Goal: Information Seeking & Learning: Find contact information

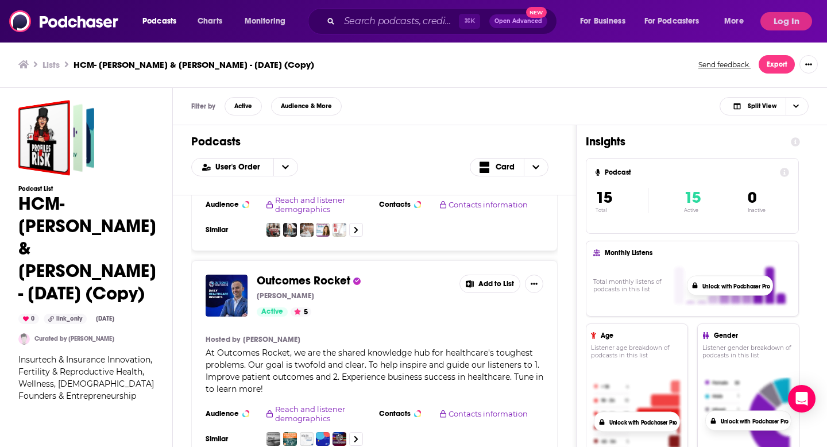
scroll to position [1984, 0]
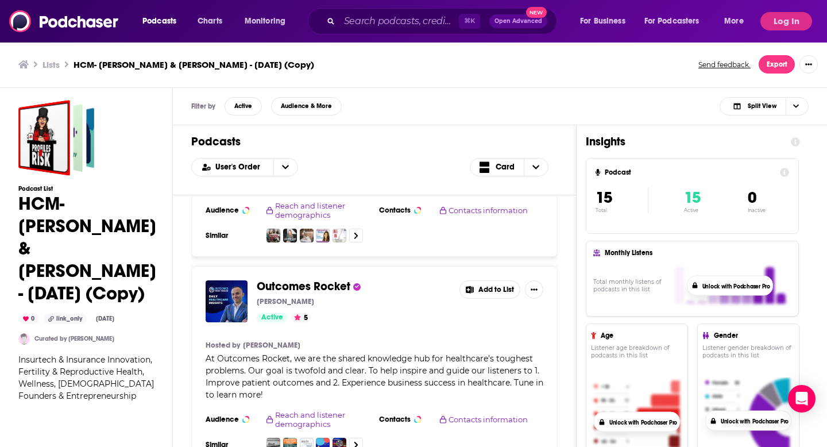
click at [284, 279] on span "Outcomes Rocket" at bounding box center [304, 286] width 94 height 14
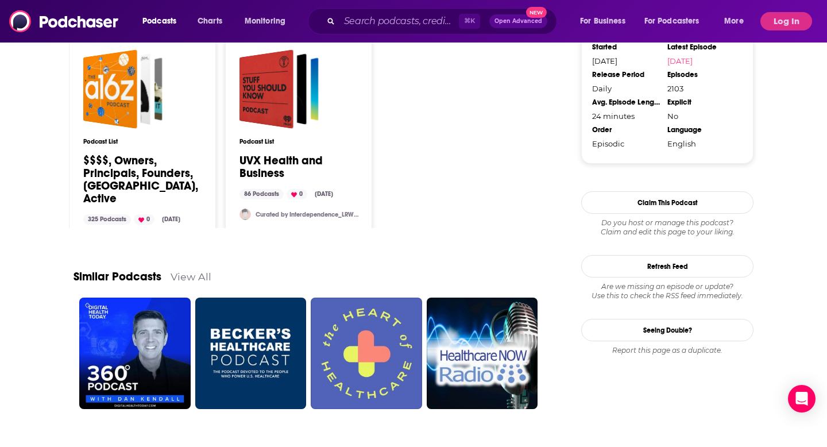
scroll to position [1058, 0]
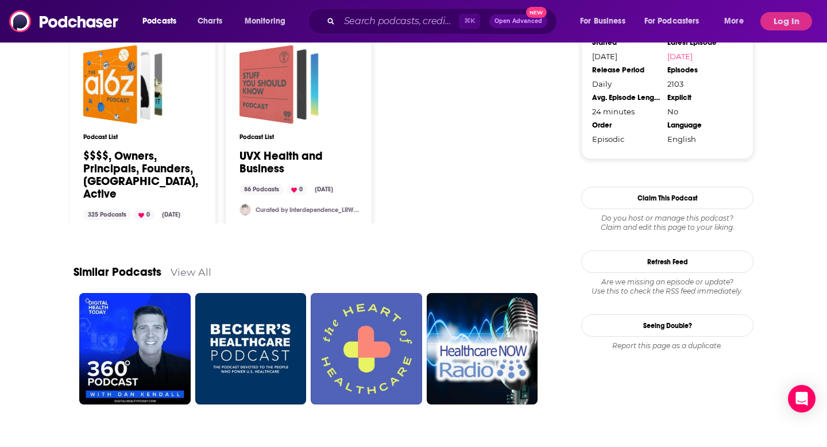
click at [269, 120] on div "UVX Health and Business" at bounding box center [267, 84] width 54 height 79
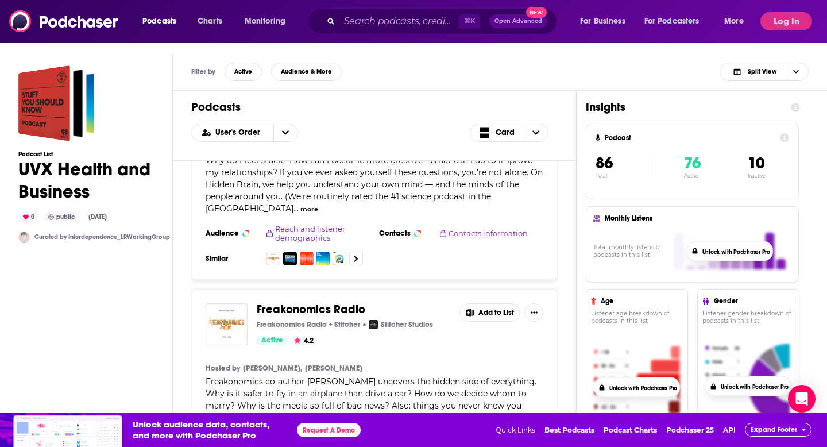
scroll to position [1374, 0]
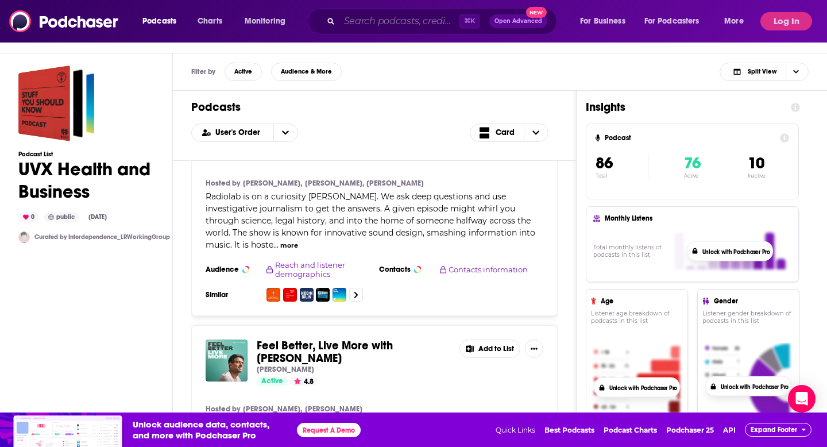
click at [374, 14] on input "Search podcasts, credits, & more..." at bounding box center [400, 21] width 120 height 18
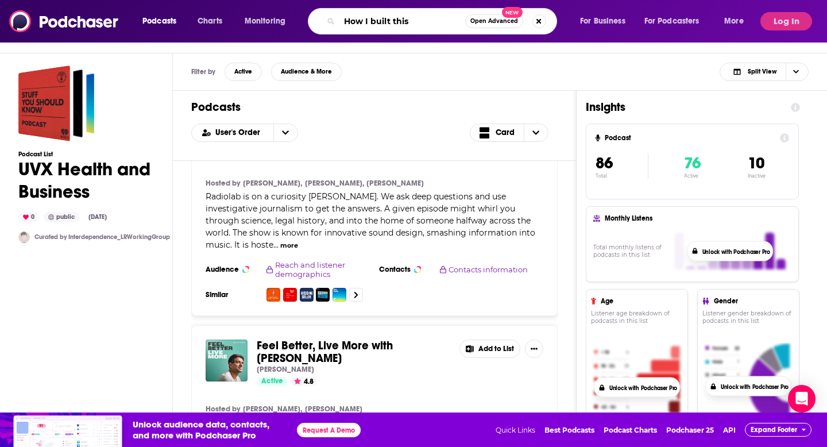
type input "How I built this"
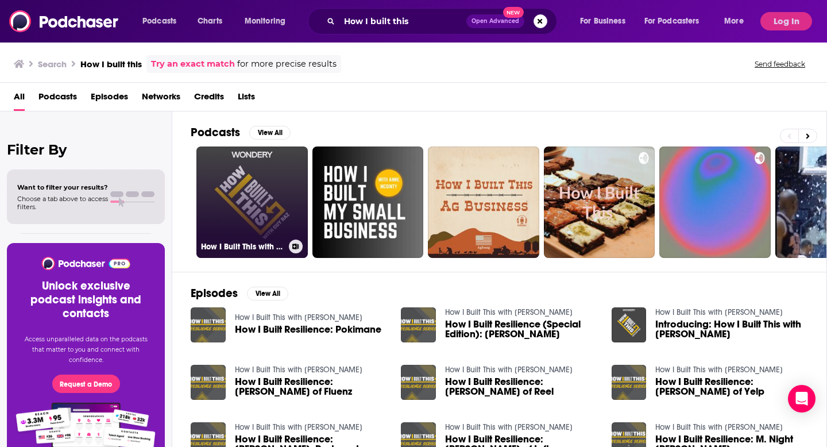
click at [265, 194] on link "How I Built This with [PERSON_NAME]" at bounding box center [252, 202] width 111 height 111
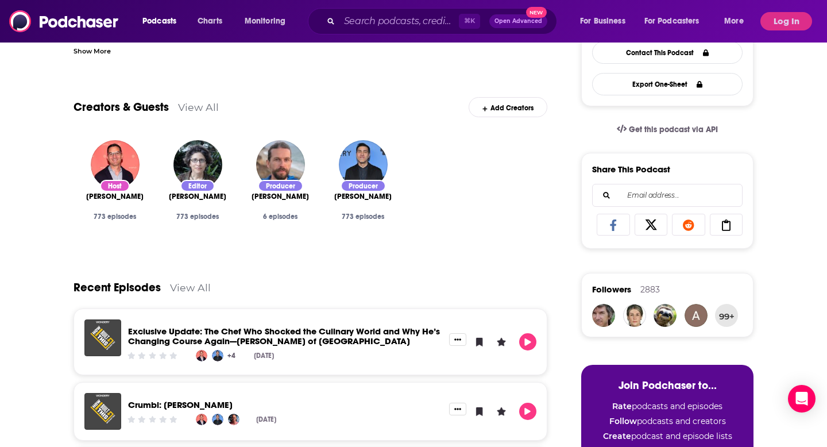
scroll to position [314, 0]
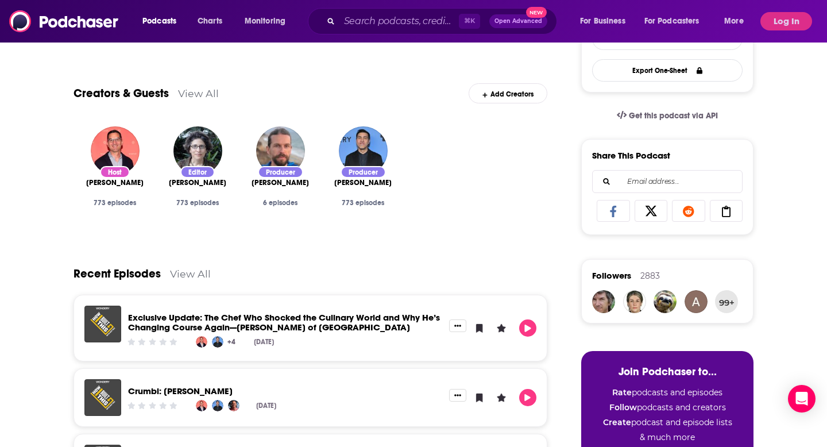
click at [209, 92] on link "View All" at bounding box center [198, 93] width 41 height 12
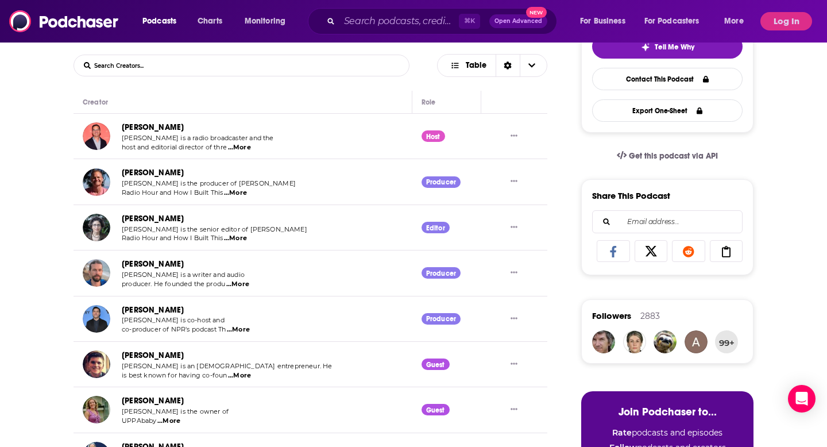
scroll to position [288, 0]
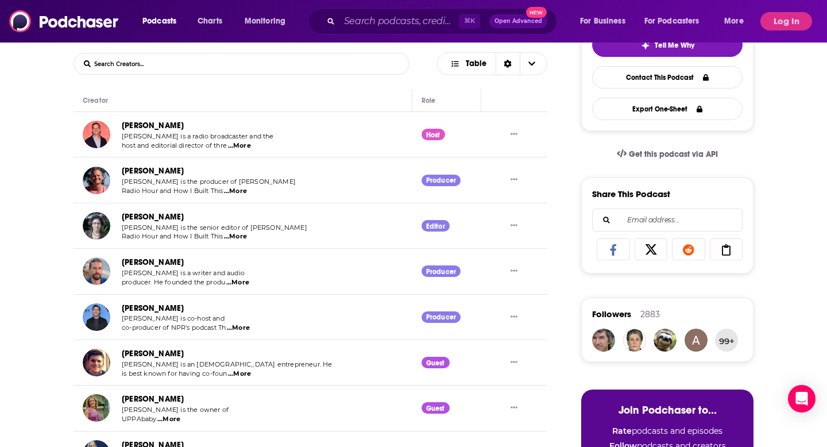
click at [240, 281] on span "...More" at bounding box center [237, 282] width 23 height 9
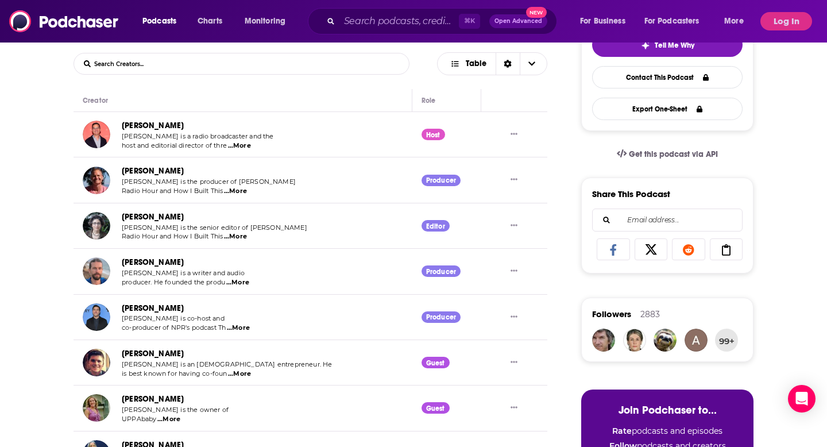
click at [238, 191] on span "...More" at bounding box center [235, 191] width 23 height 9
click at [200, 227] on span "Neva Grant is the senior editor of Ted" at bounding box center [215, 228] width 186 height 8
click at [234, 145] on span "...More" at bounding box center [239, 145] width 23 height 9
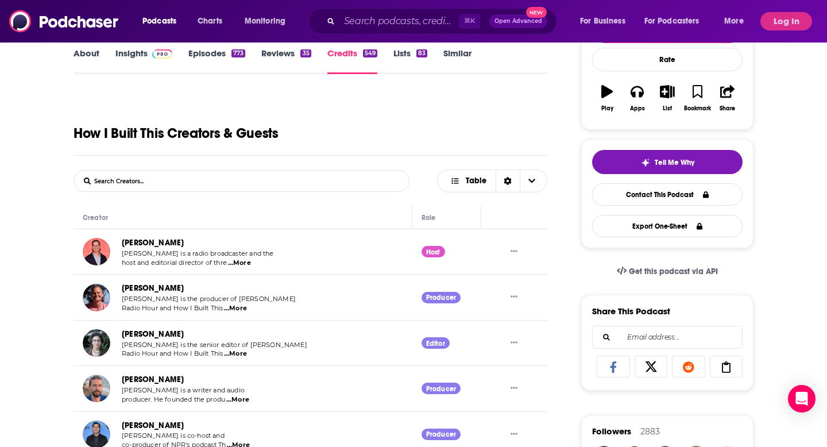
scroll to position [0, 0]
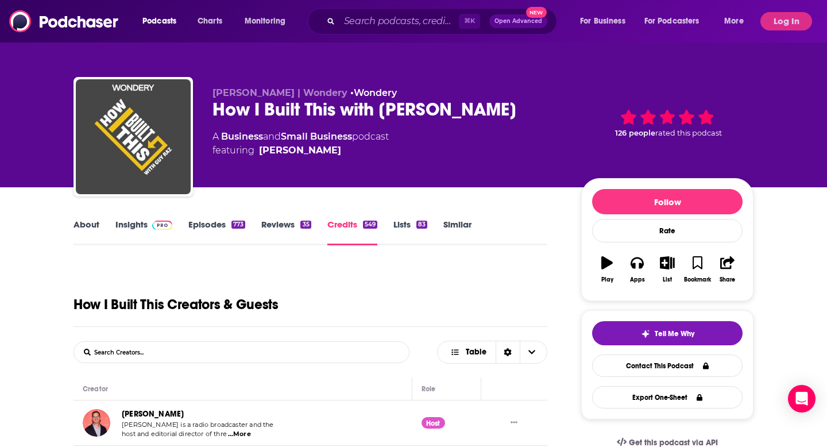
click at [87, 227] on link "About" at bounding box center [87, 232] width 26 height 26
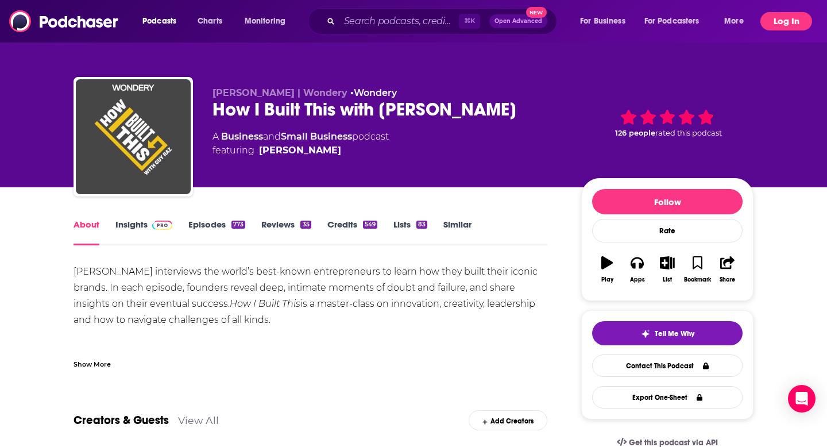
click at [775, 26] on button "Log In" at bounding box center [787, 21] width 52 height 18
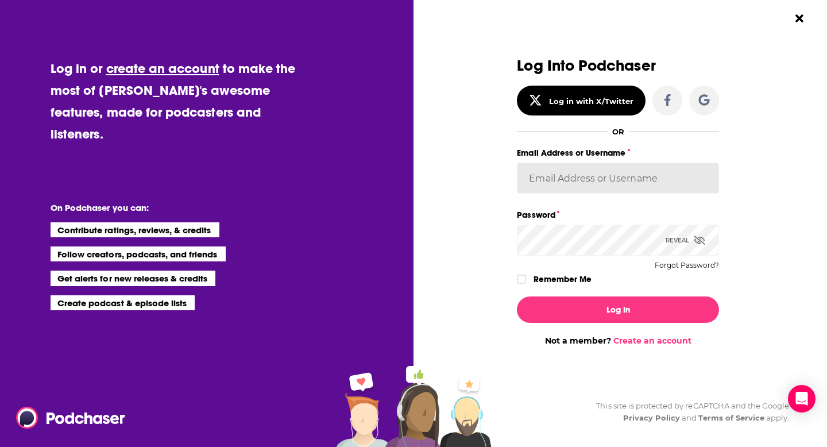
click at [570, 183] on input "Email Address or Username" at bounding box center [618, 178] width 202 height 31
click at [468, 74] on div "Dialog" at bounding box center [416, 201] width 202 height 288
click at [529, 177] on input "Email Address or Username" at bounding box center [618, 178] width 202 height 31
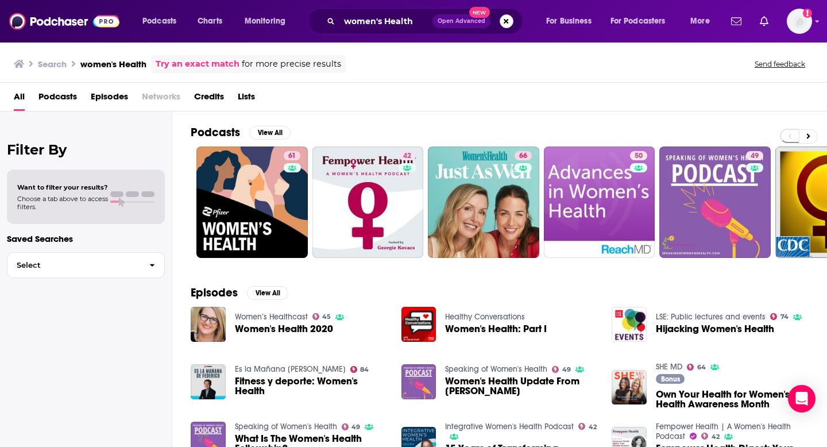
click at [504, 19] on button "Search podcasts, credits, & more..." at bounding box center [507, 21] width 14 height 14
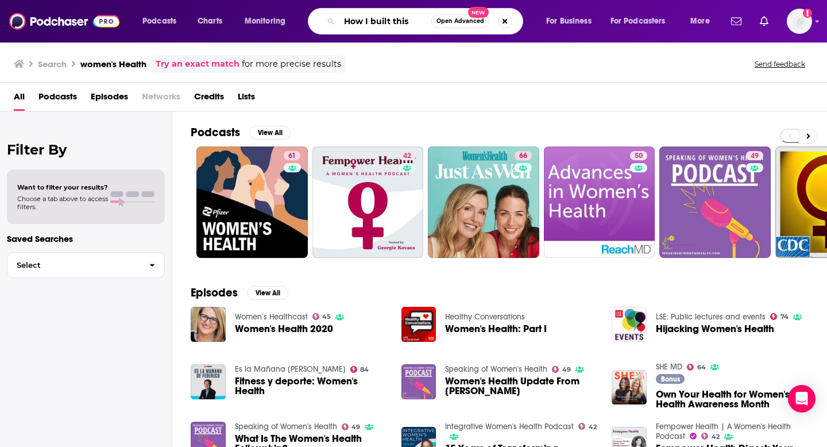
type input "How I built this"
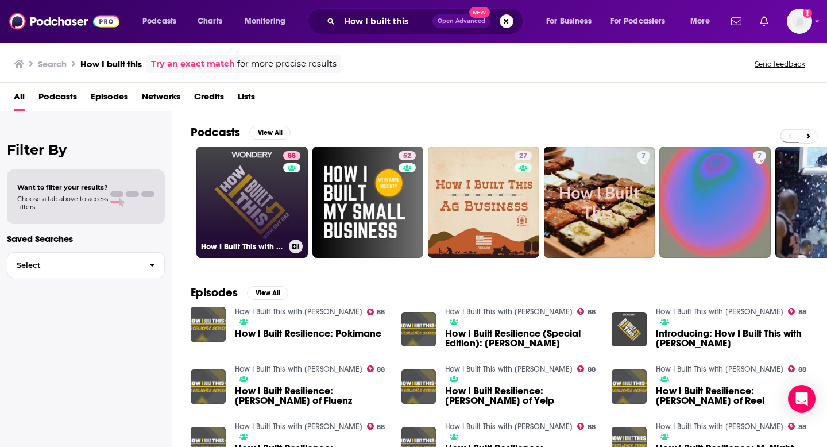
click at [212, 207] on link "88 How I Built This with [PERSON_NAME]" at bounding box center [252, 202] width 111 height 111
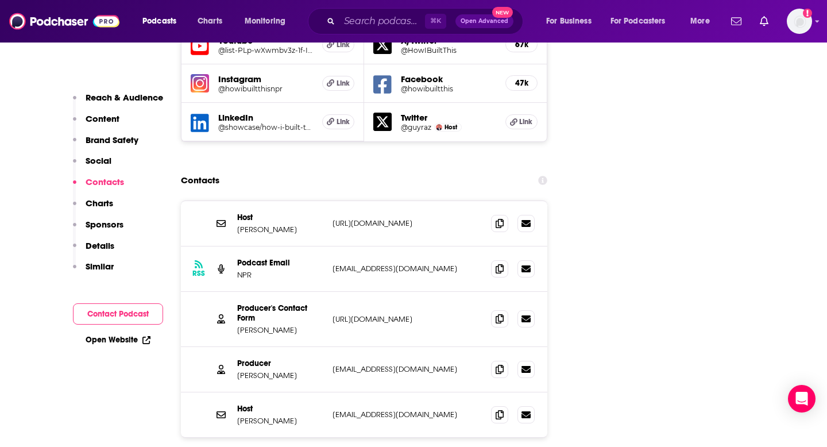
scroll to position [1389, 0]
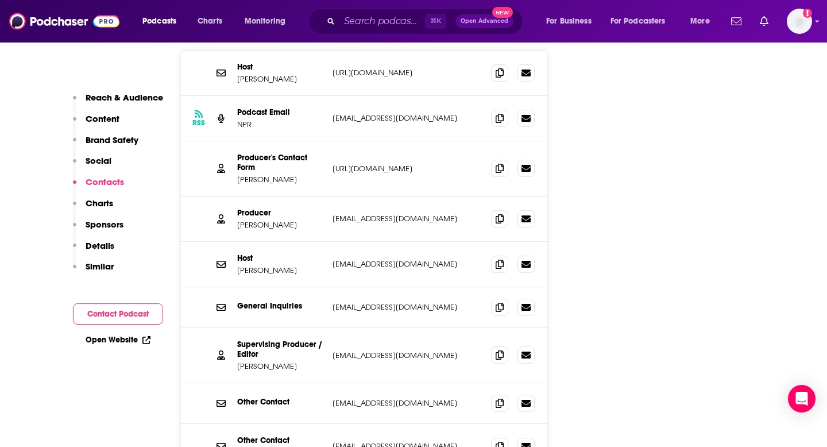
scroll to position [1512, 0]
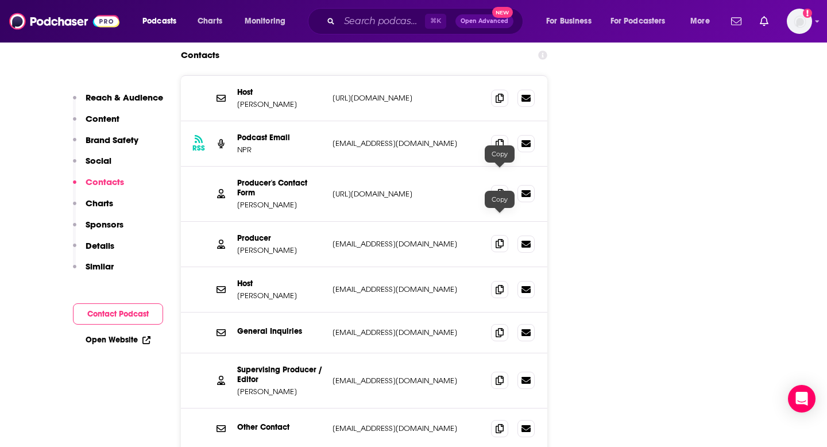
click at [502, 239] on icon at bounding box center [500, 243] width 8 height 9
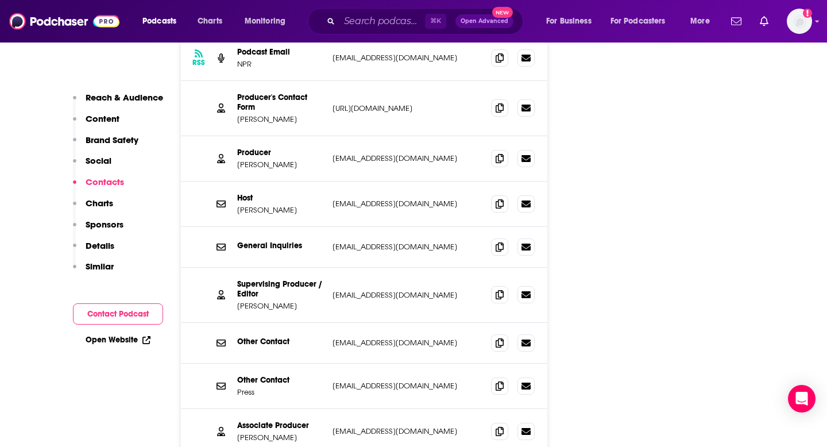
scroll to position [1600, 0]
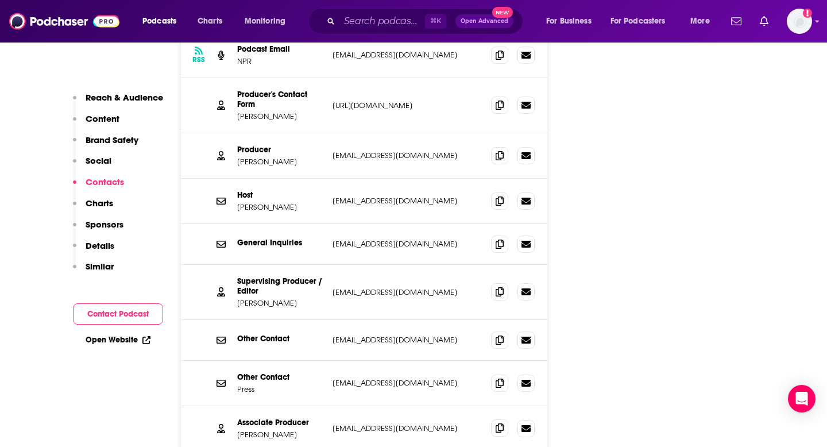
click at [500, 423] on icon at bounding box center [500, 427] width 8 height 9
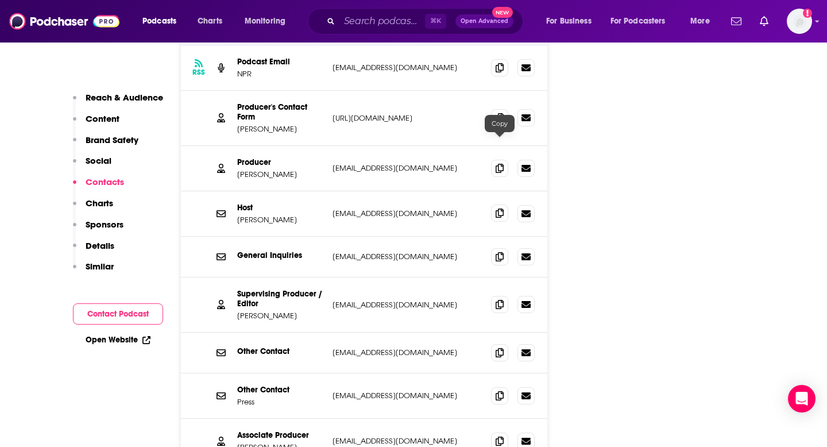
click at [499, 209] on icon at bounding box center [500, 213] width 8 height 9
